Goal: Information Seeking & Learning: Check status

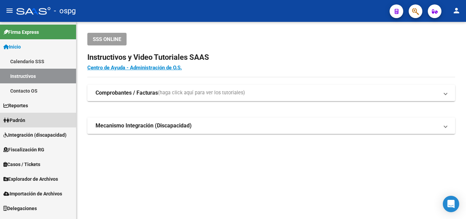
click at [16, 121] on span "Padrón" at bounding box center [14, 120] width 22 height 8
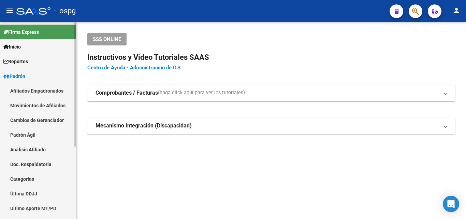
click at [39, 149] on link "Análisis Afiliado" at bounding box center [38, 149] width 76 height 15
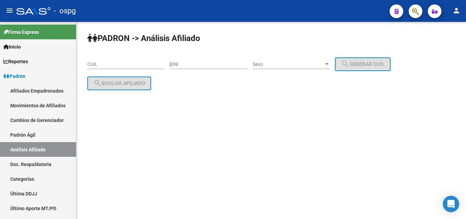
click at [128, 63] on input "CUIL" at bounding box center [125, 64] width 77 height 6
paste input "20-26474532-3"
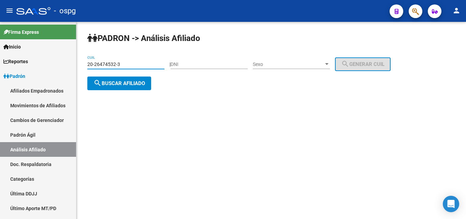
type input "20-26474532-3"
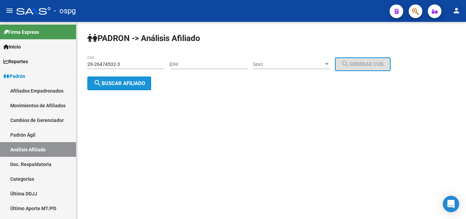
click at [111, 80] on span "search Buscar afiliado" at bounding box center [120, 83] width 52 height 6
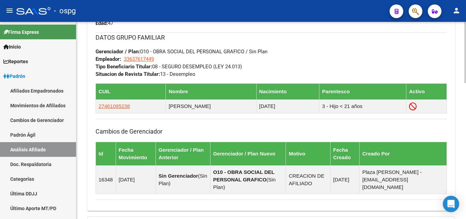
scroll to position [438, 0]
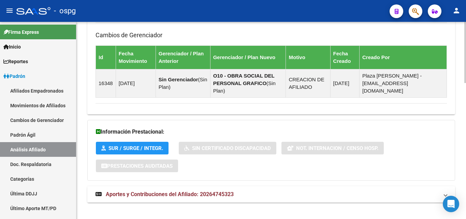
click at [197, 191] on span "Aportes y Contribuciones del Afiliado: 20264745323" at bounding box center [170, 194] width 128 height 6
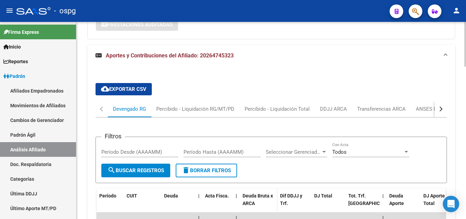
scroll to position [608, 0]
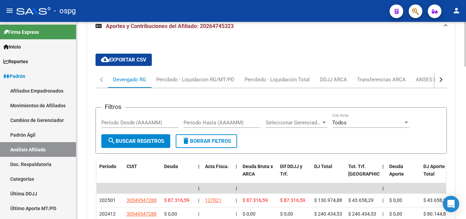
click at [442, 77] on div "button" at bounding box center [440, 79] width 5 height 5
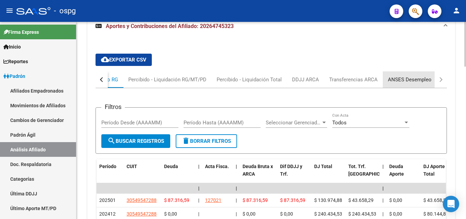
click at [429, 76] on div "ANSES Desempleo" at bounding box center [410, 80] width 44 height 8
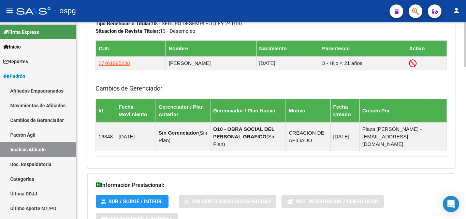
scroll to position [369, 0]
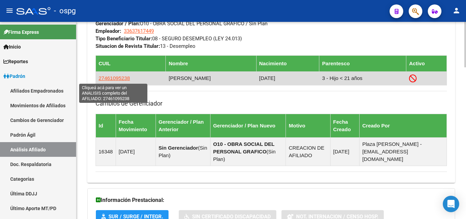
click at [115, 76] on span "27461095238" at bounding box center [114, 78] width 31 height 6
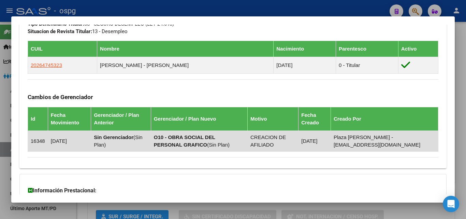
scroll to position [455, 0]
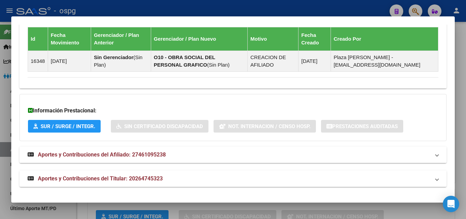
drag, startPoint x: 123, startPoint y: 153, endPoint x: 147, endPoint y: 151, distance: 24.6
click at [128, 154] on span "Aportes y Contribuciones del Afiliado: 27461095238" at bounding box center [102, 154] width 128 height 6
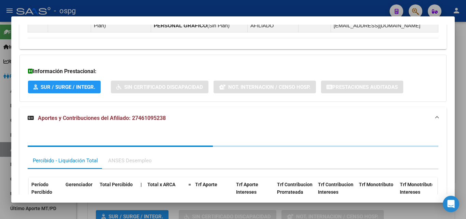
scroll to position [496, 0]
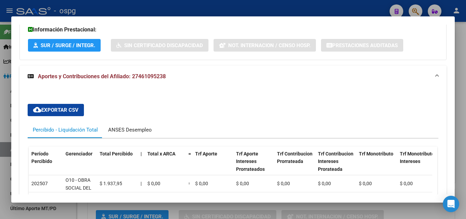
scroll to position [632, 0]
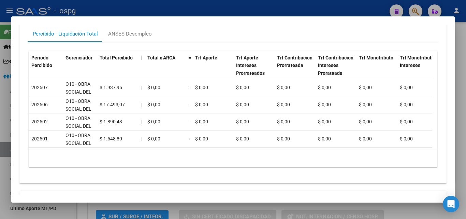
drag, startPoint x: 462, startPoint y: 120, endPoint x: 444, endPoint y: 121, distance: 18.4
click at [462, 121] on div at bounding box center [233, 109] width 466 height 219
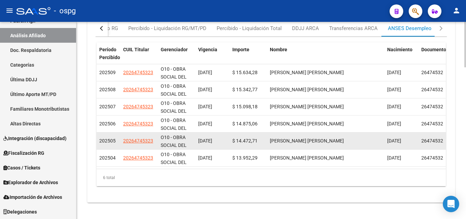
scroll to position [455, 0]
